Goal: Transaction & Acquisition: Purchase product/service

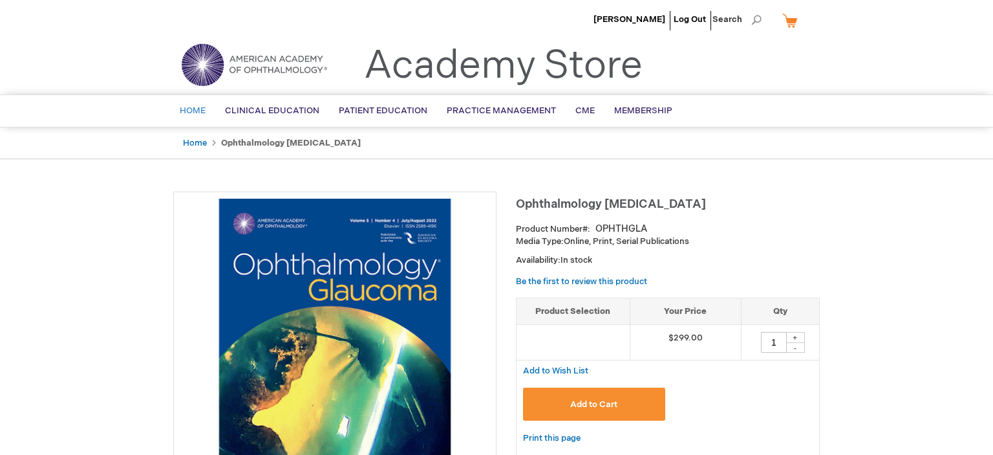
click at [191, 103] on link "Home" at bounding box center [192, 111] width 45 height 32
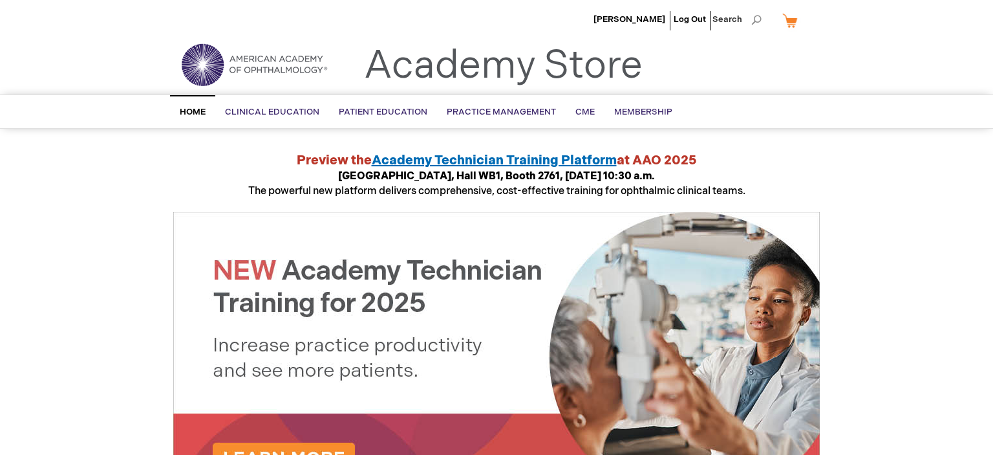
click at [199, 56] on img at bounding box center [254, 64] width 155 height 47
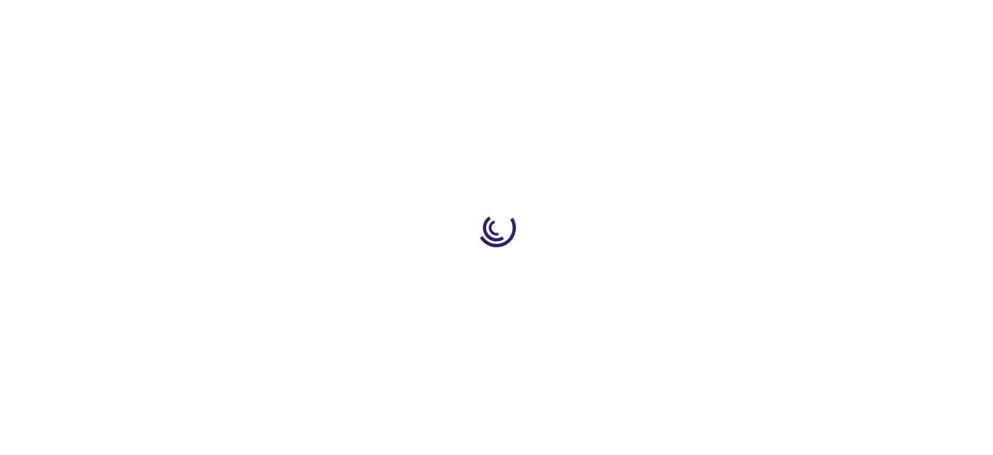
type input "1"
